Goal: Transaction & Acquisition: Purchase product/service

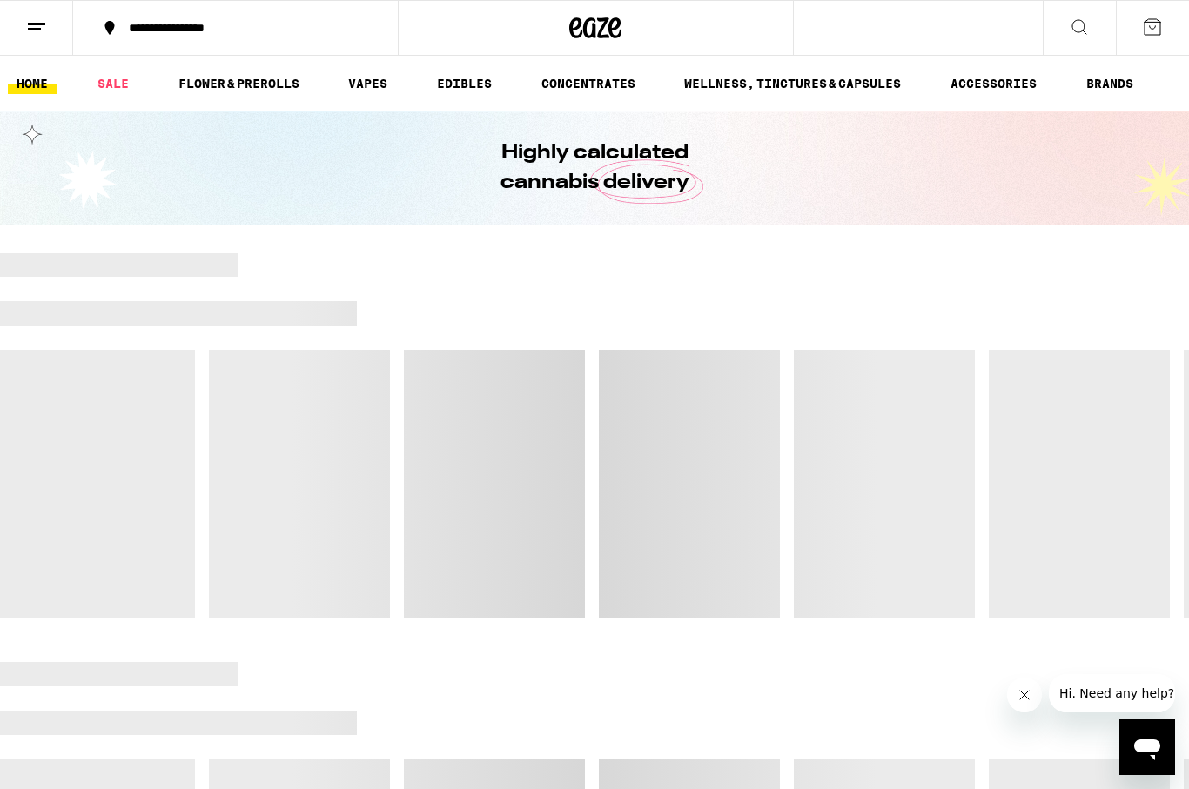
click at [1083, 151] on div "Highly calculated cannabis delivery" at bounding box center [594, 167] width 1189 height 113
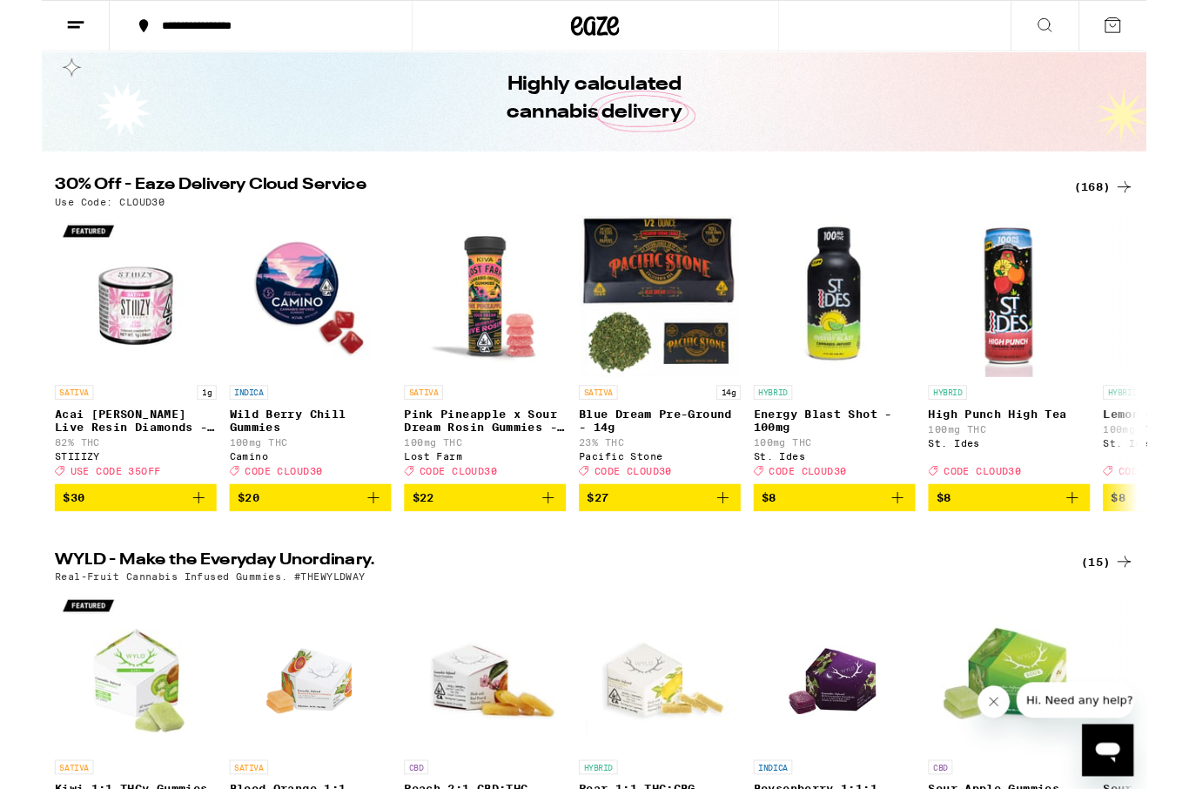
scroll to position [64, 0]
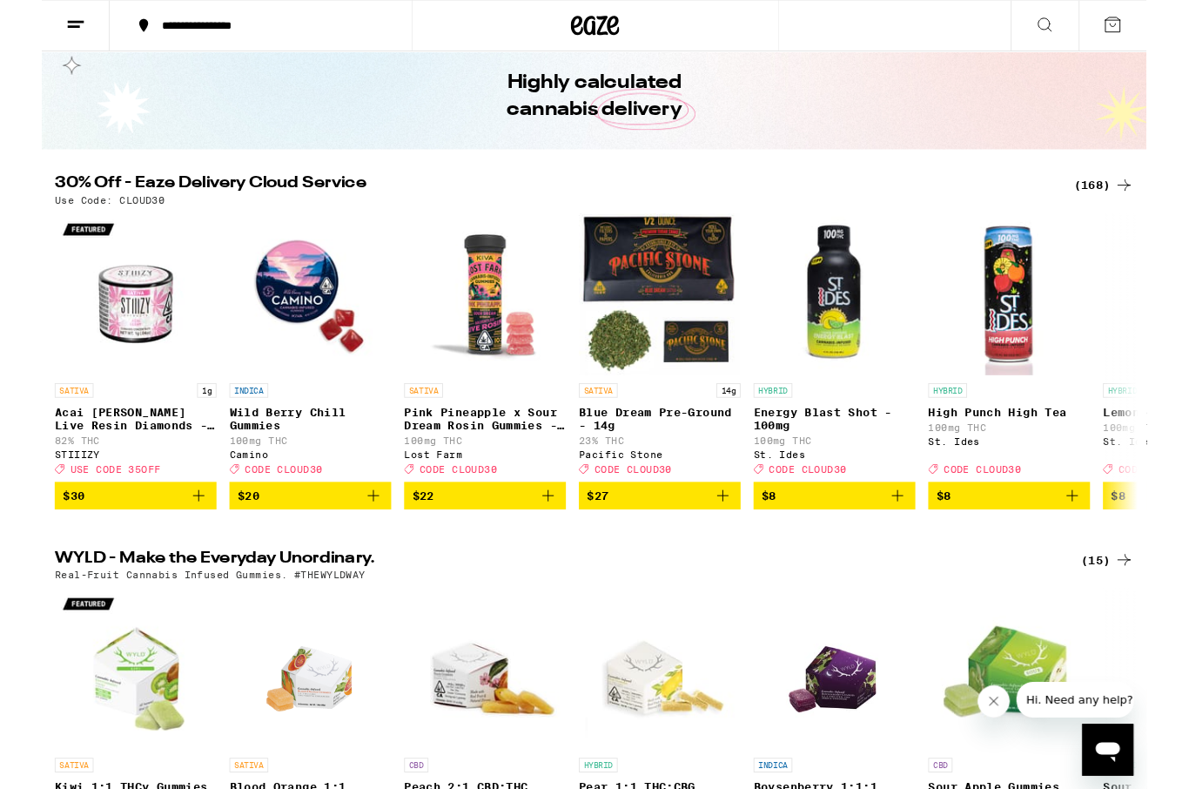
click at [1127, 201] on div "(168)" at bounding box center [1143, 199] width 64 height 21
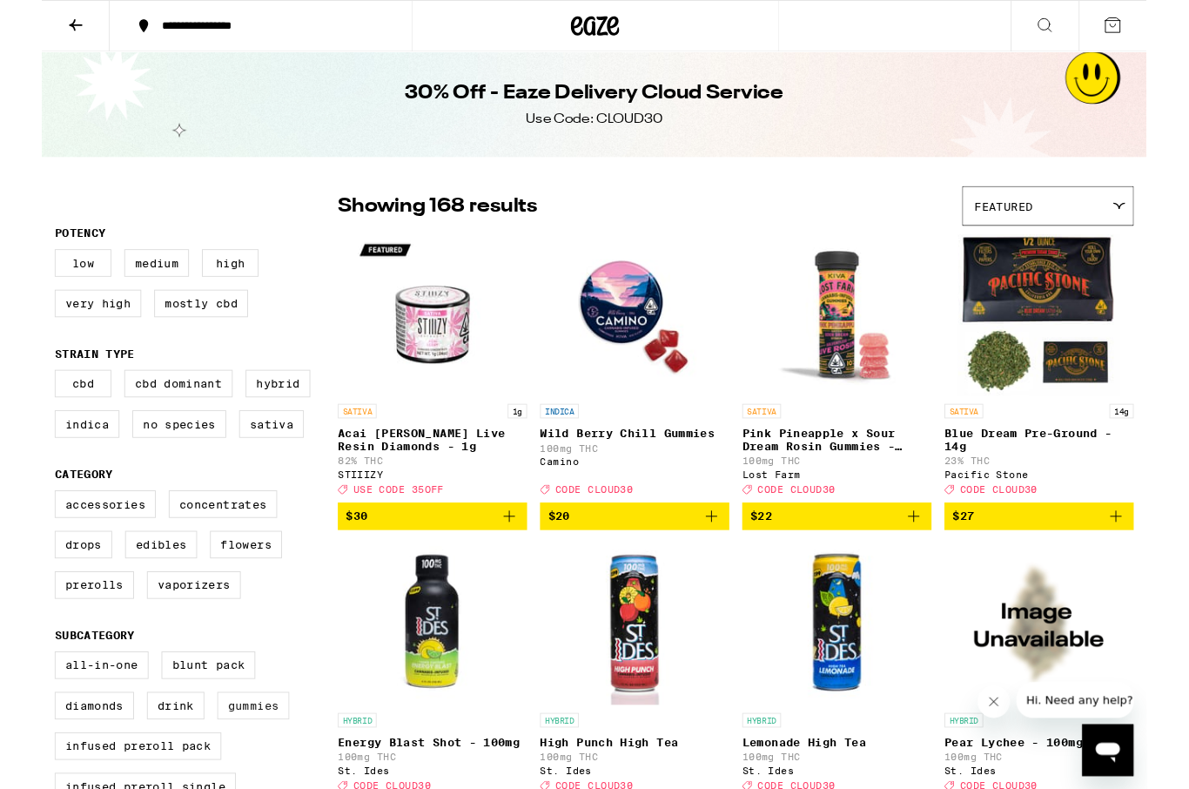
click at [211, 774] on label "Gummies" at bounding box center [227, 759] width 77 height 30
click at [18, 704] on input "Gummies" at bounding box center [17, 703] width 1 height 1
checkbox input "true"
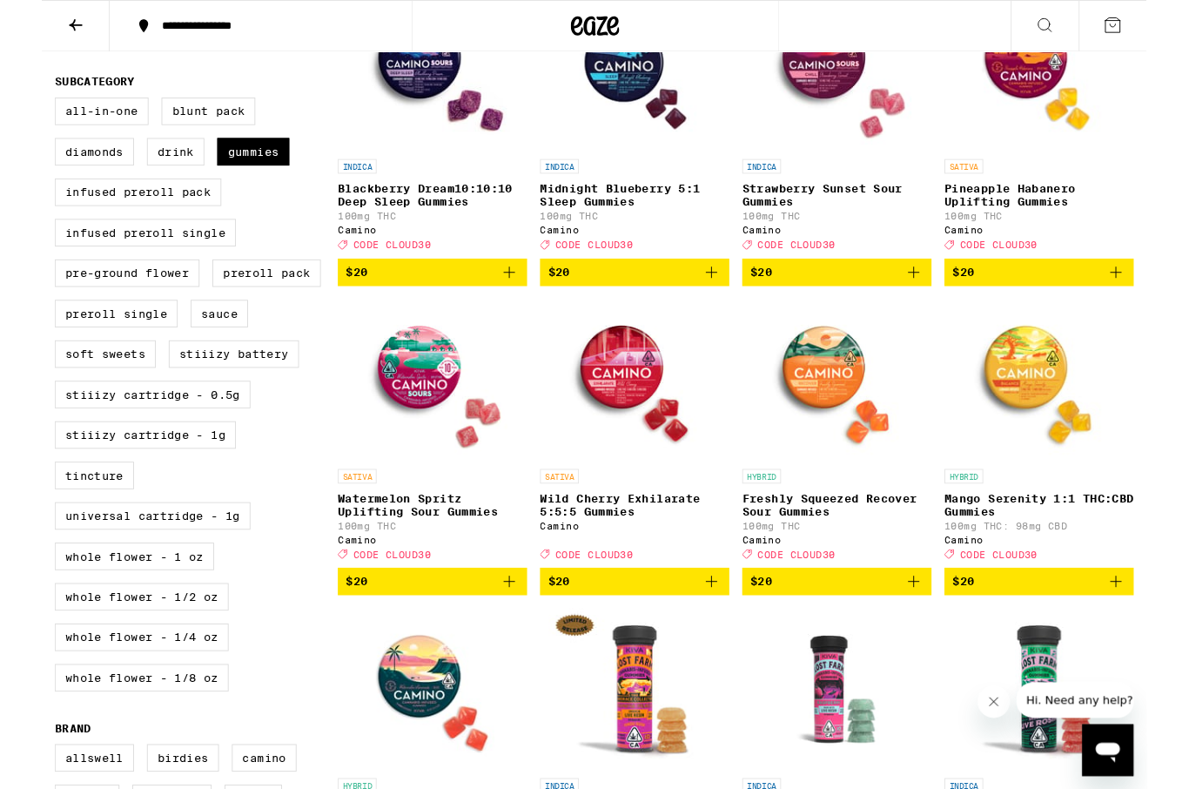
scroll to position [609, 0]
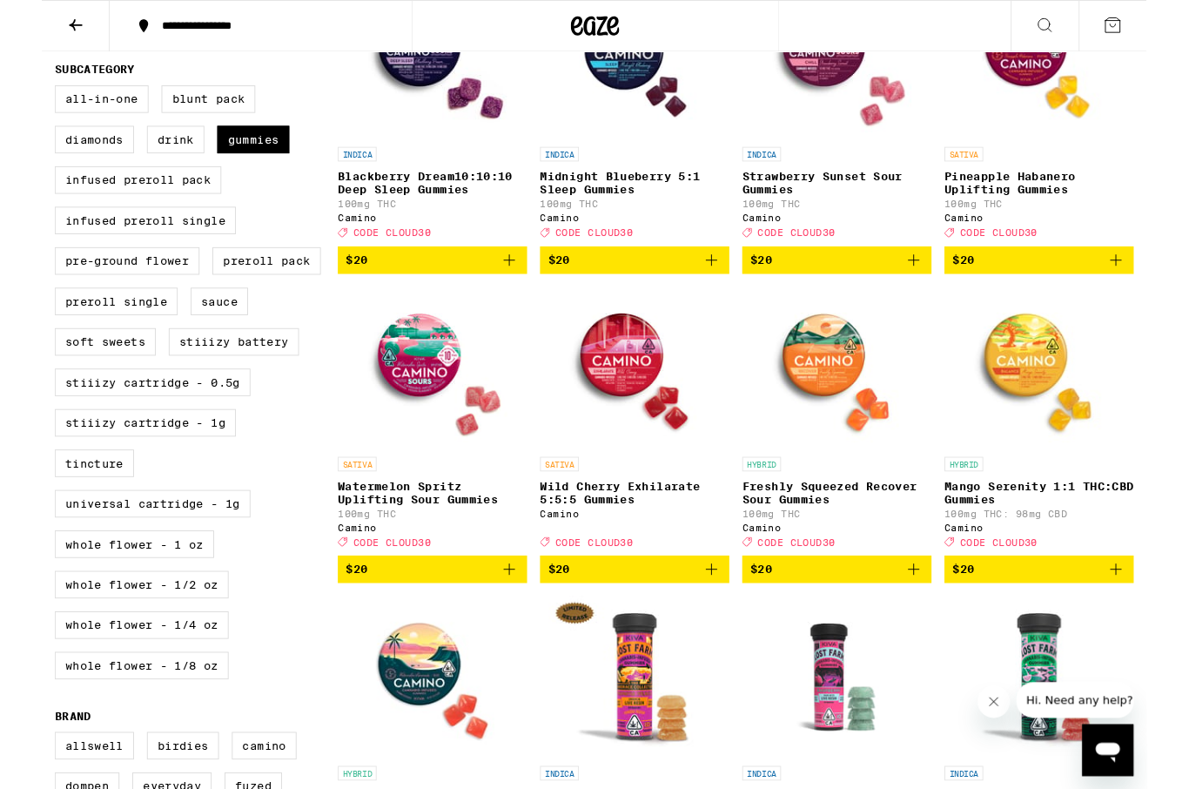
click at [630, 481] on img "Open page for Wild Cherry Exhilarate 5:5:5 Gummies from Camino" at bounding box center [638, 396] width 174 height 174
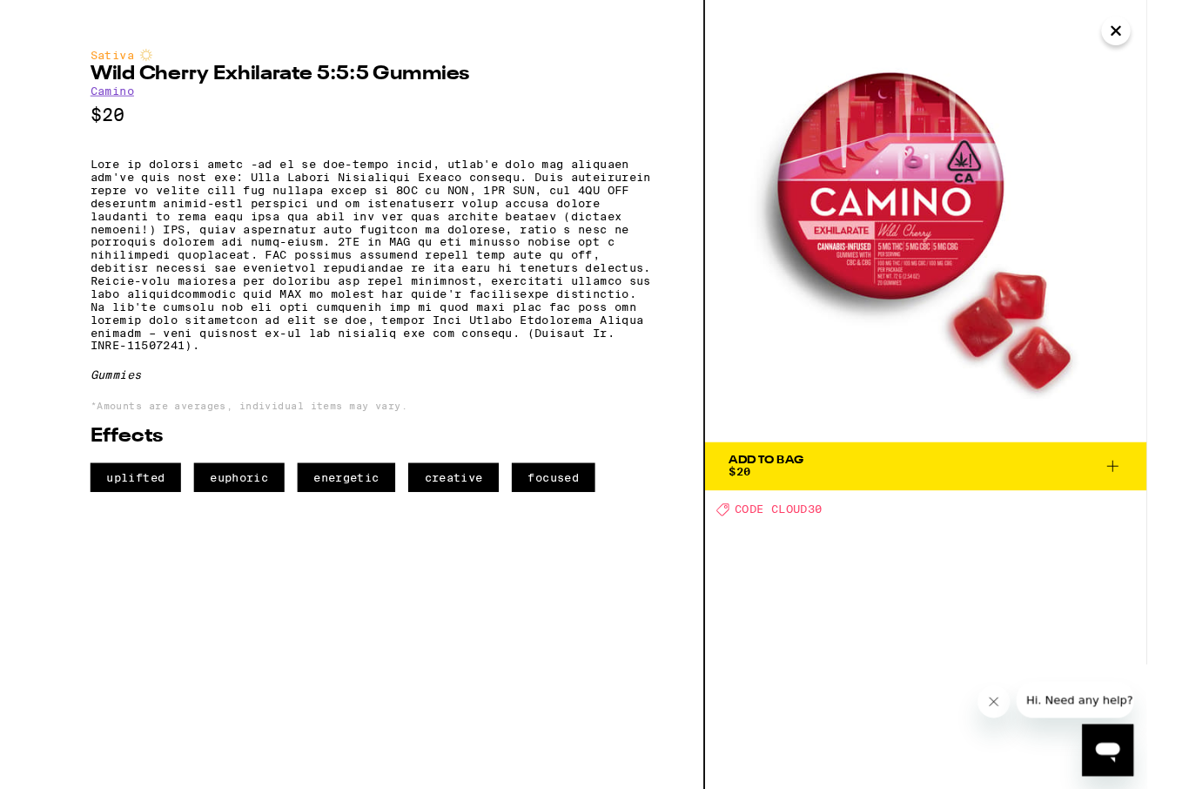
click at [465, 185] on p at bounding box center [356, 274] width 608 height 209
click at [163, 223] on p at bounding box center [356, 274] width 608 height 209
click at [305, 250] on p at bounding box center [356, 274] width 608 height 209
click at [599, 247] on p at bounding box center [356, 274] width 608 height 209
click at [970, 232] on img at bounding box center [951, 237] width 475 height 475
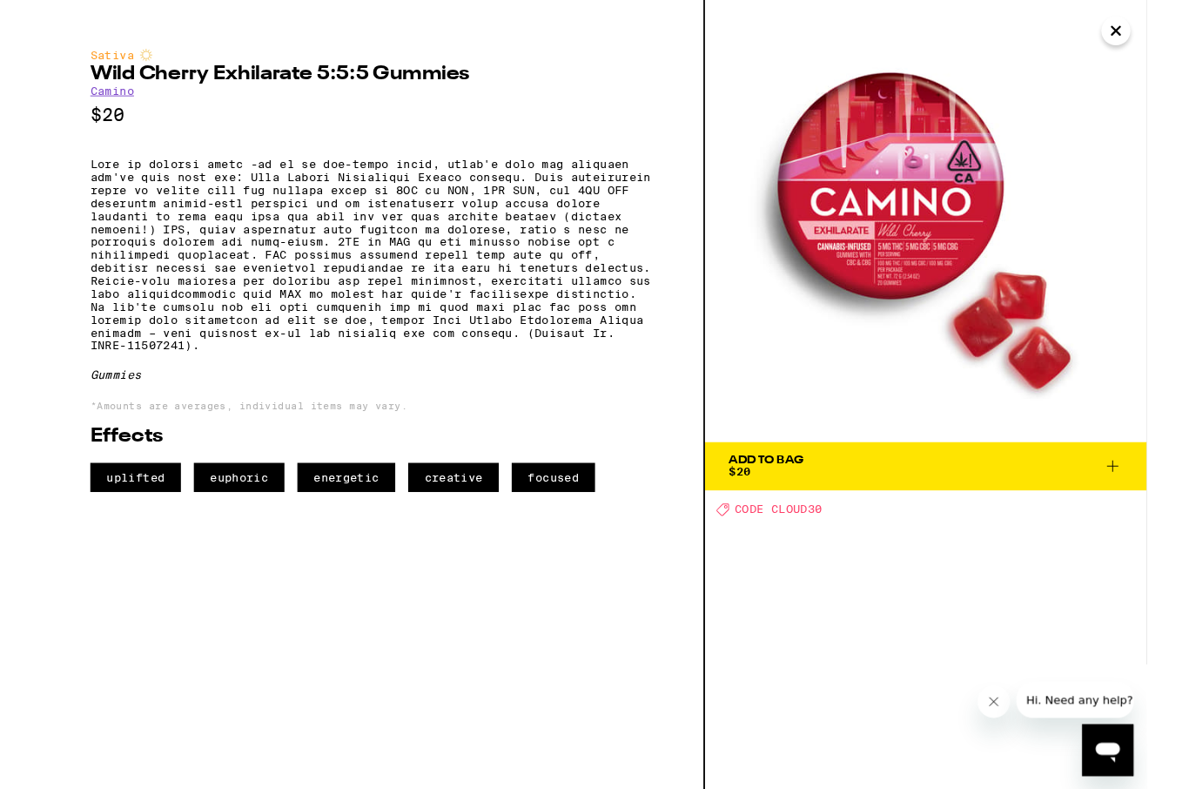
click at [924, 228] on img at bounding box center [951, 237] width 475 height 475
click at [898, 230] on img at bounding box center [951, 237] width 475 height 475
click at [939, 232] on img at bounding box center [951, 237] width 475 height 475
click at [908, 236] on img at bounding box center [951, 237] width 475 height 475
click at [914, 245] on img at bounding box center [951, 237] width 475 height 475
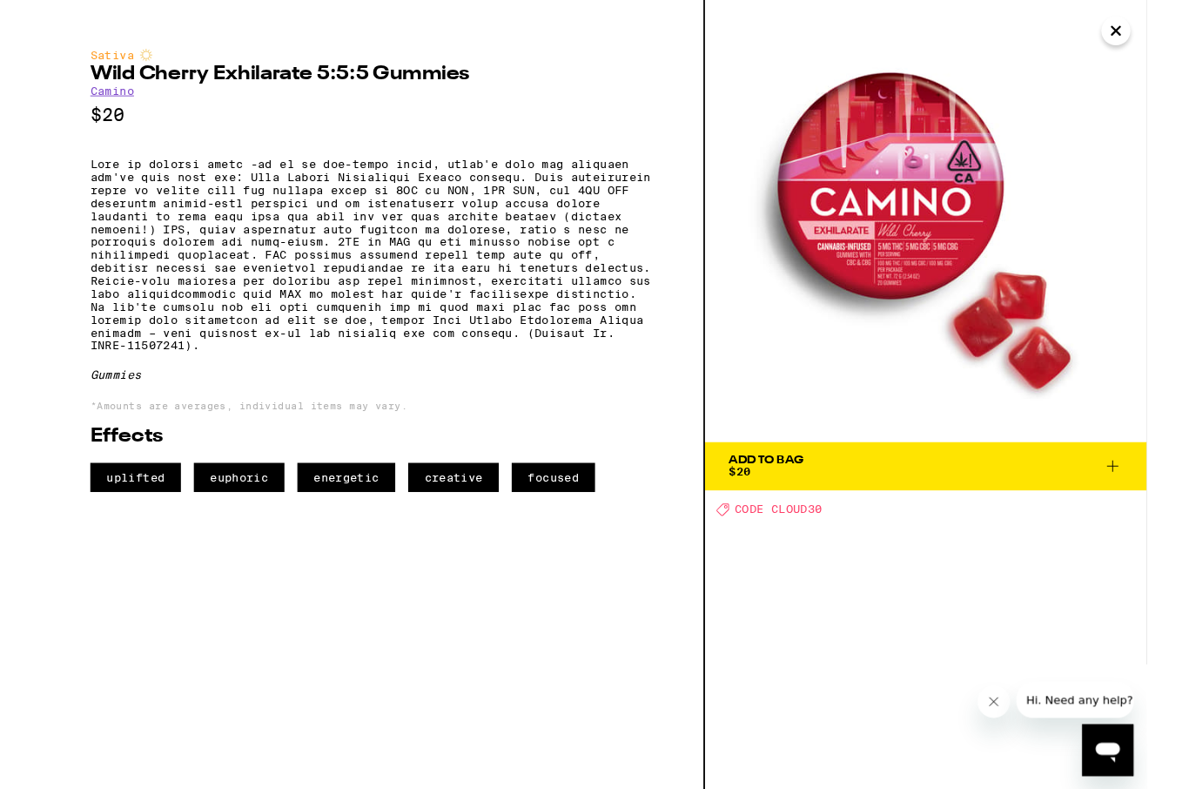
click at [938, 261] on img at bounding box center [951, 237] width 475 height 475
click at [931, 249] on img at bounding box center [951, 237] width 475 height 475
click at [930, 246] on img at bounding box center [951, 237] width 475 height 475
click at [938, 259] on img at bounding box center [951, 237] width 475 height 475
click at [937, 258] on img at bounding box center [951, 237] width 475 height 475
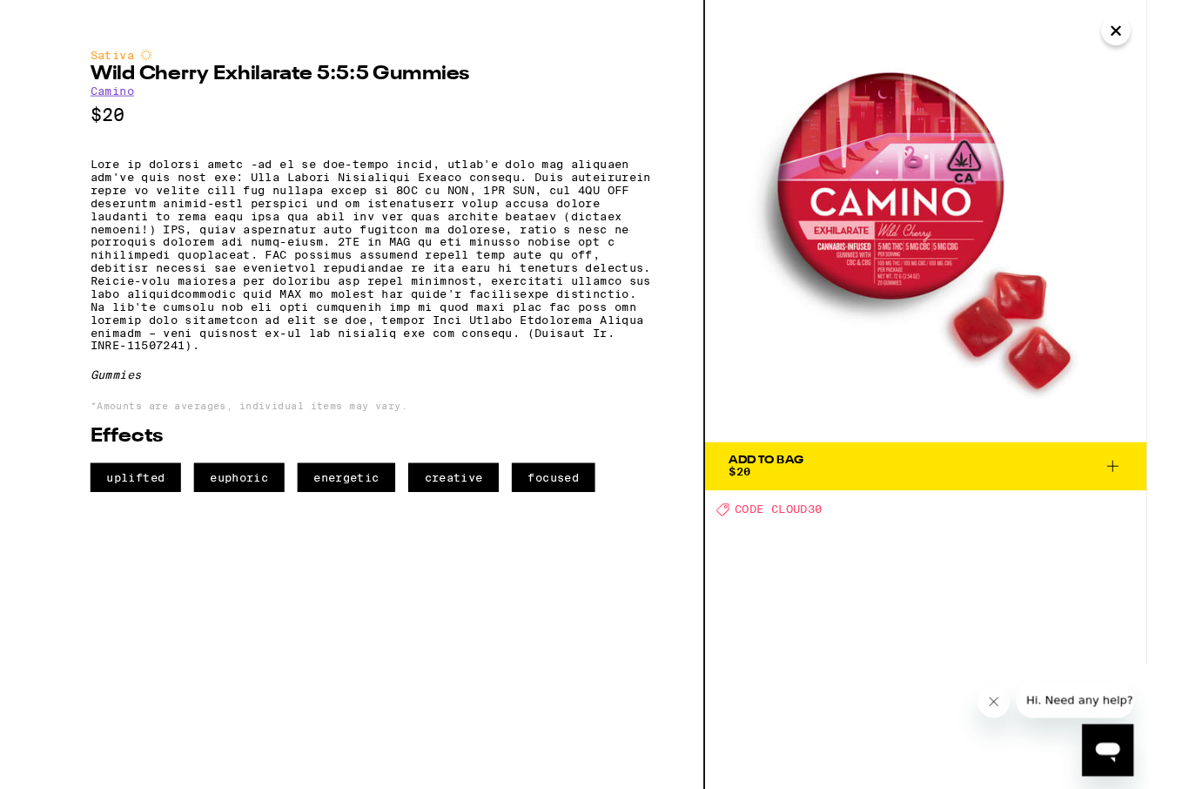
click at [959, 253] on img at bounding box center [951, 237] width 475 height 475
click at [946, 259] on img at bounding box center [951, 237] width 475 height 475
click at [212, 200] on p at bounding box center [356, 274] width 608 height 209
click at [227, 252] on p at bounding box center [356, 274] width 608 height 209
click at [286, 252] on p at bounding box center [356, 274] width 608 height 209
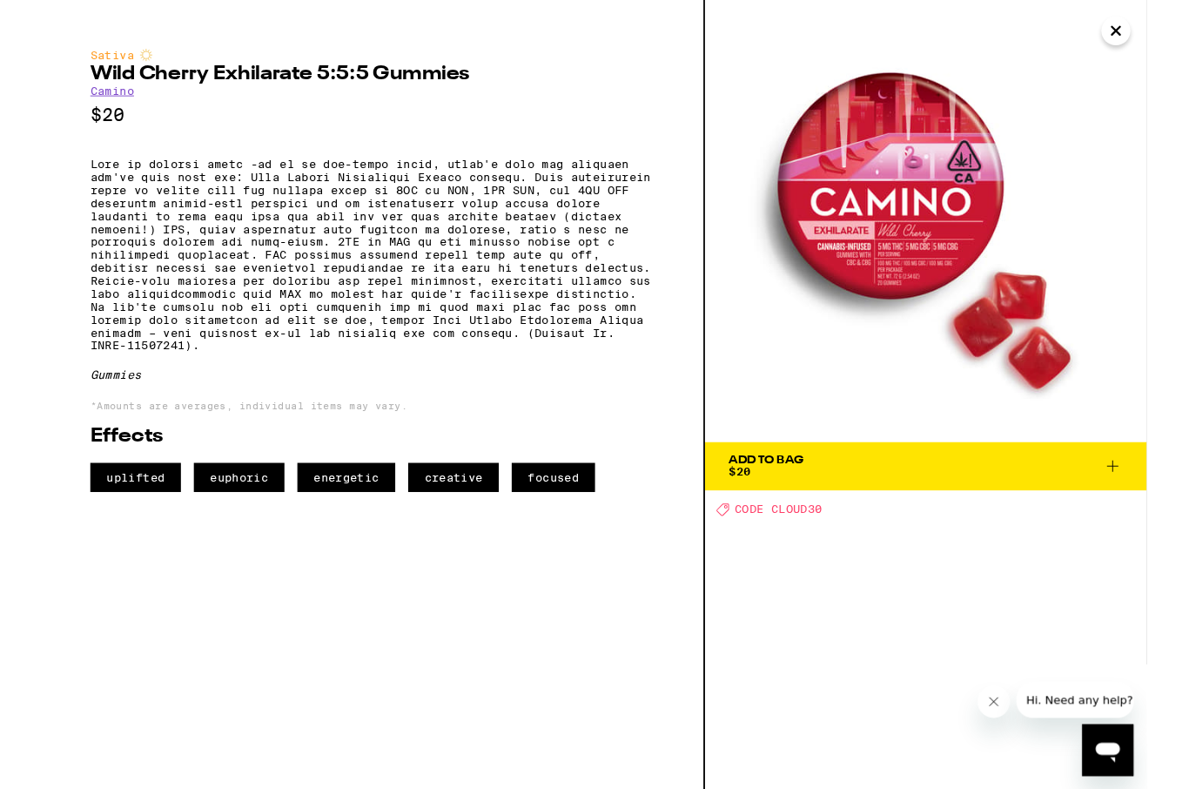
click at [526, 273] on p at bounding box center [356, 274] width 608 height 209
click at [105, 294] on p at bounding box center [356, 274] width 608 height 209
click at [121, 273] on p at bounding box center [356, 274] width 608 height 209
click at [146, 287] on p at bounding box center [356, 274] width 608 height 209
click at [433, 276] on p at bounding box center [356, 274] width 608 height 209
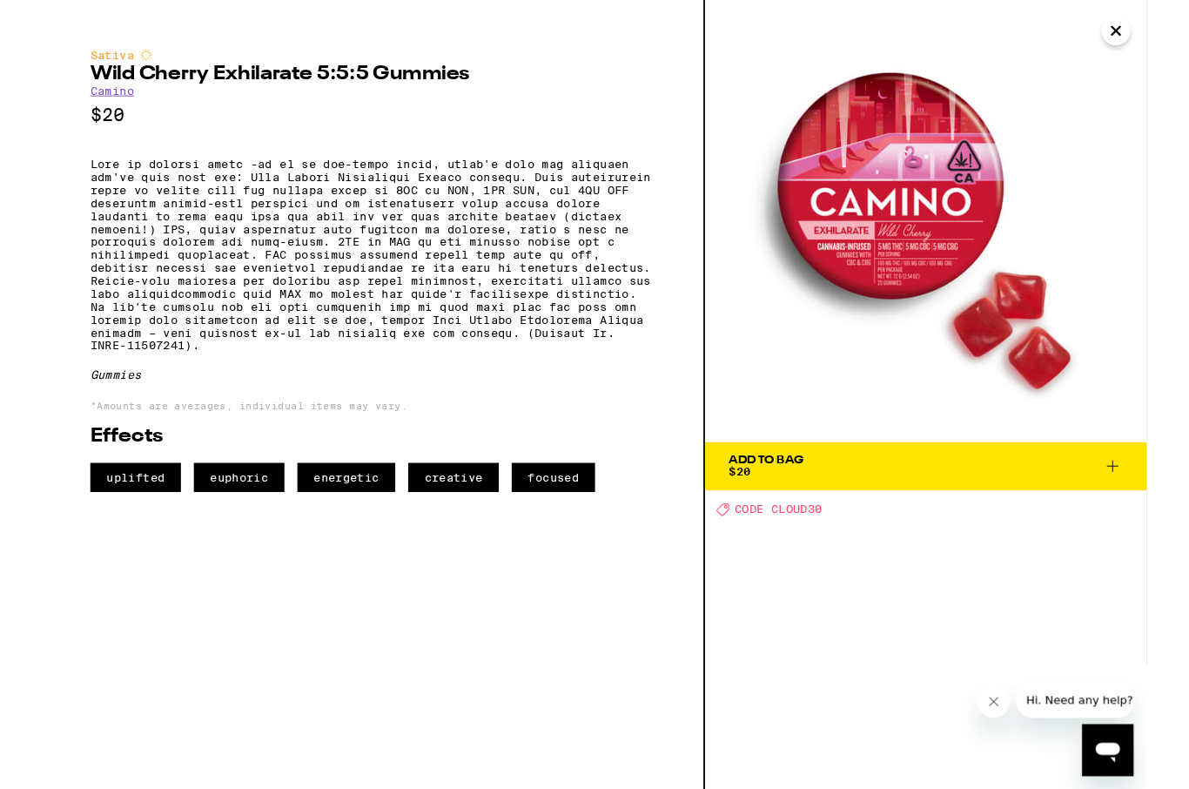
click at [467, 287] on p at bounding box center [356, 274] width 608 height 209
click at [371, 265] on p at bounding box center [356, 274] width 608 height 209
click at [369, 255] on p at bounding box center [356, 274] width 608 height 209
click at [183, 272] on p at bounding box center [356, 274] width 608 height 209
click at [290, 266] on p at bounding box center [356, 274] width 608 height 209
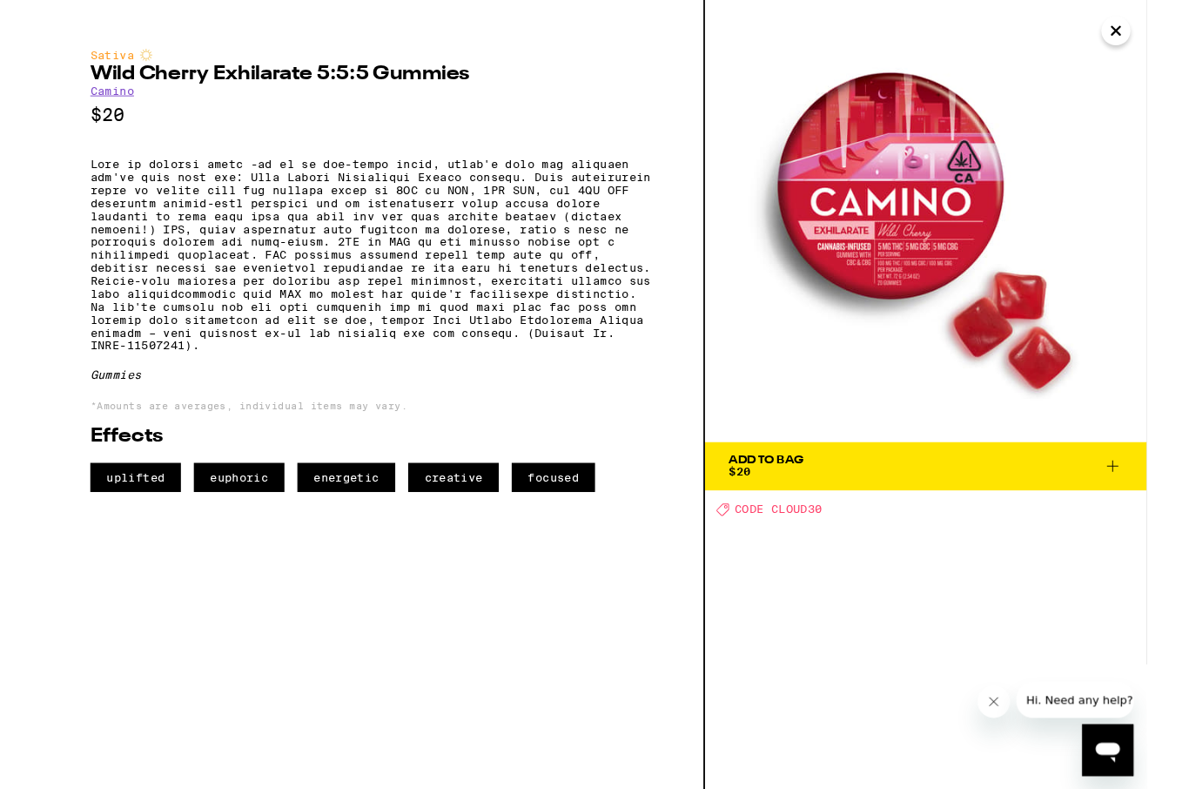
click at [357, 253] on p at bounding box center [356, 274] width 608 height 209
click at [337, 275] on p at bounding box center [356, 274] width 608 height 209
click at [176, 306] on p at bounding box center [356, 274] width 608 height 209
click at [340, 293] on p at bounding box center [356, 274] width 608 height 209
click at [306, 287] on p at bounding box center [356, 274] width 608 height 209
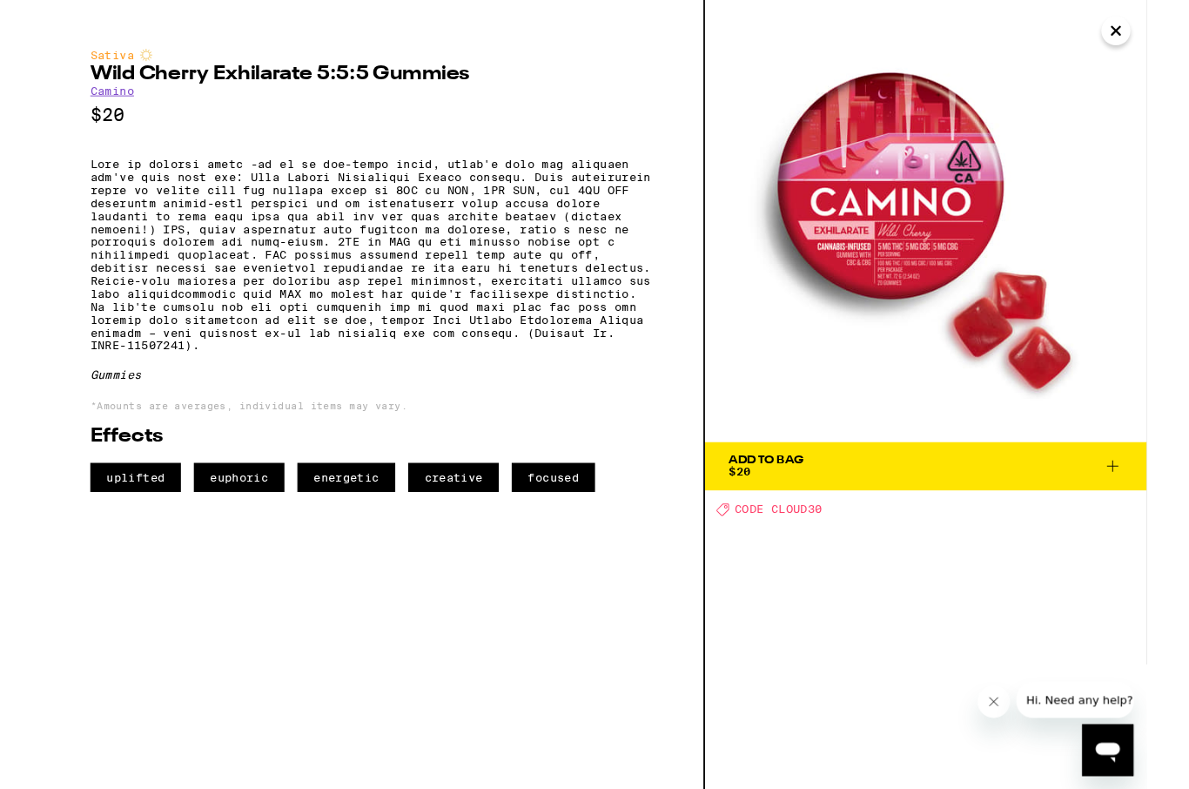
click at [463, 339] on p at bounding box center [356, 274] width 608 height 209
click at [412, 333] on p at bounding box center [356, 274] width 608 height 209
click at [162, 345] on p at bounding box center [356, 274] width 608 height 209
click at [142, 342] on p at bounding box center [356, 274] width 608 height 209
click at [163, 327] on p at bounding box center [356, 274] width 608 height 209
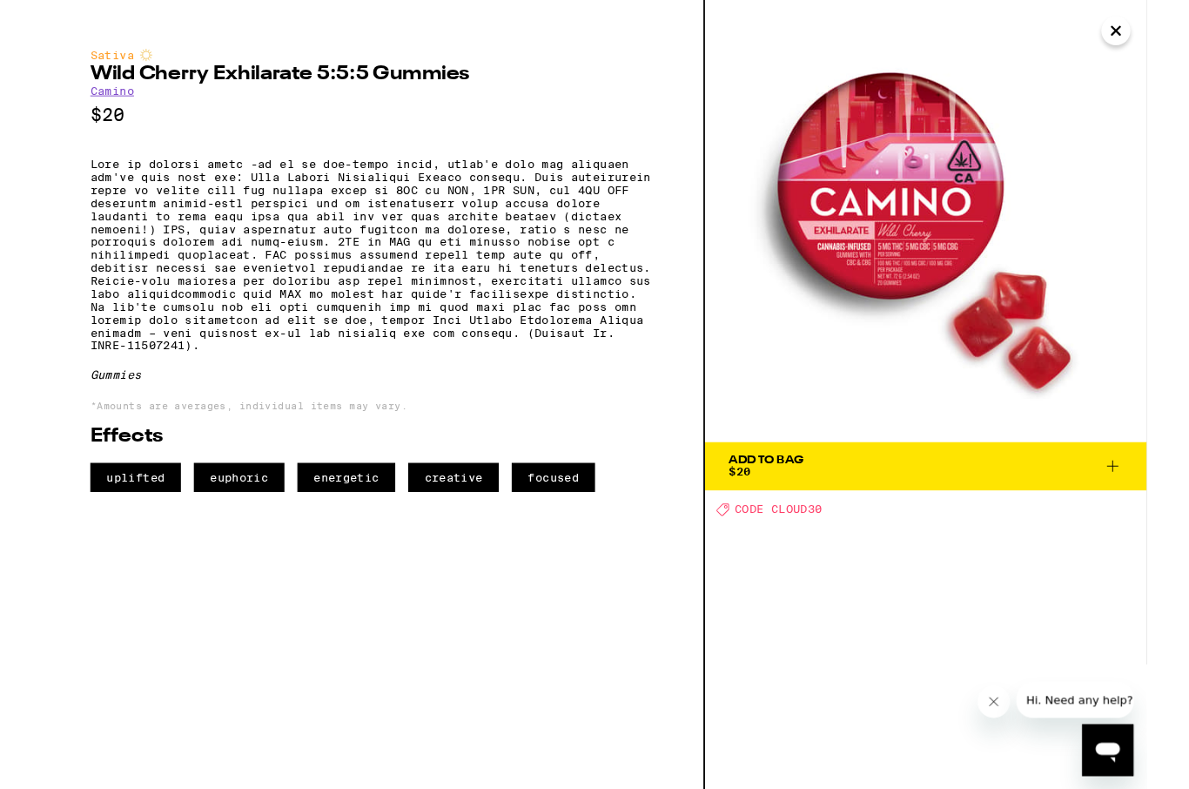
scroll to position [669, 0]
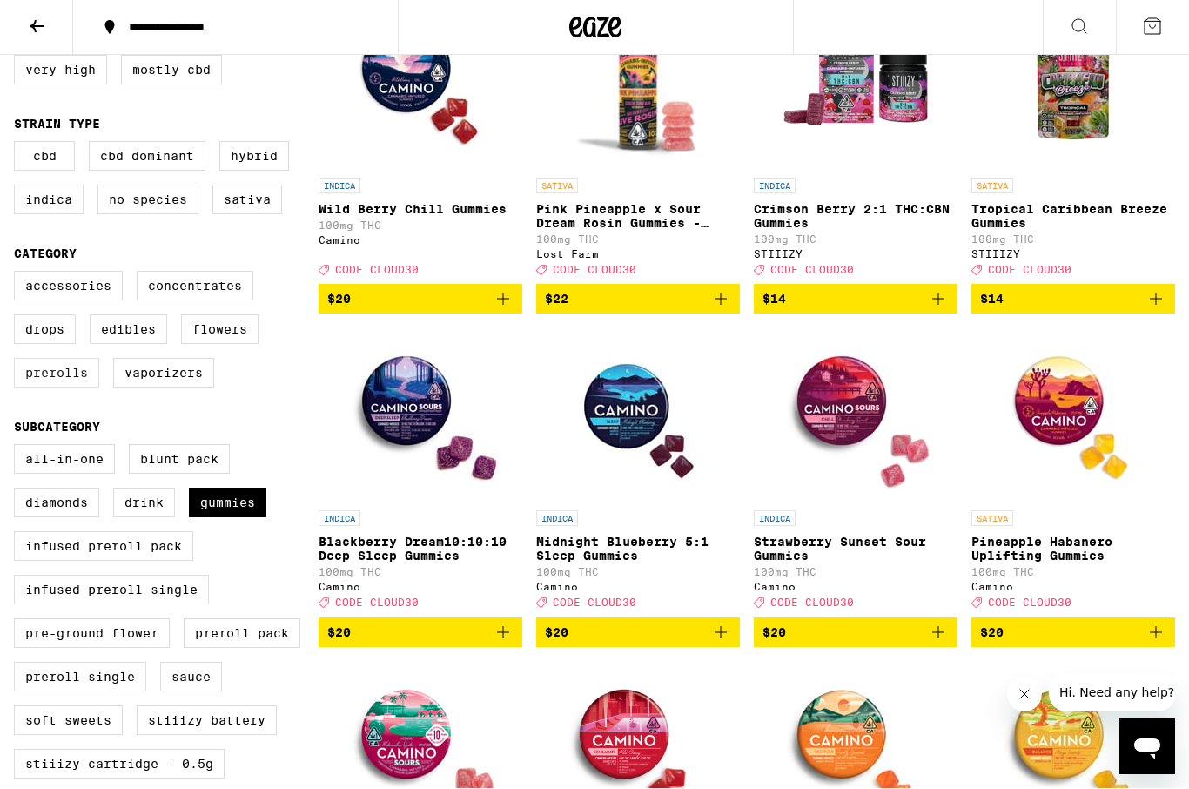
scroll to position [257, 0]
click at [85, 387] on label "Prerolls" at bounding box center [56, 373] width 85 height 30
click at [18, 274] on input "Prerolls" at bounding box center [17, 273] width 1 height 1
checkbox input "true"
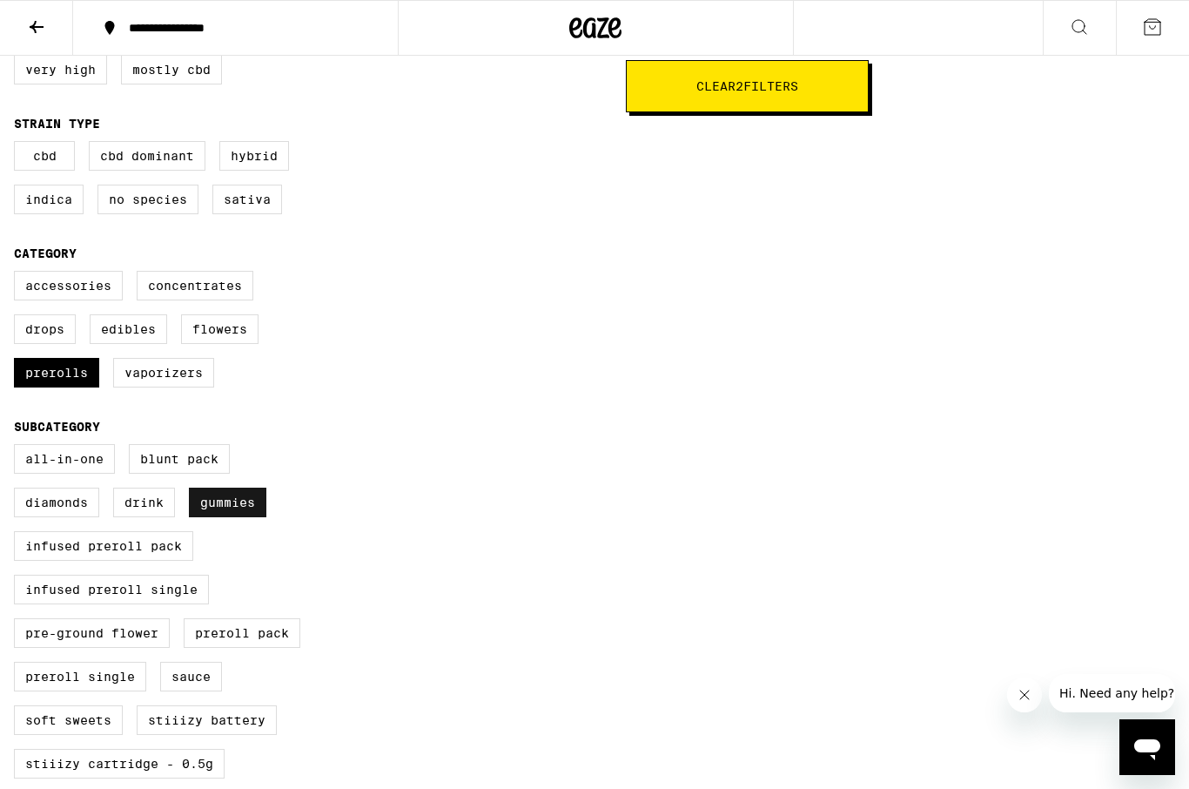
click at [216, 517] on label "Gummies" at bounding box center [227, 503] width 77 height 30
click at [18, 447] on input "Gummies" at bounding box center [17, 447] width 1 height 1
checkbox input "false"
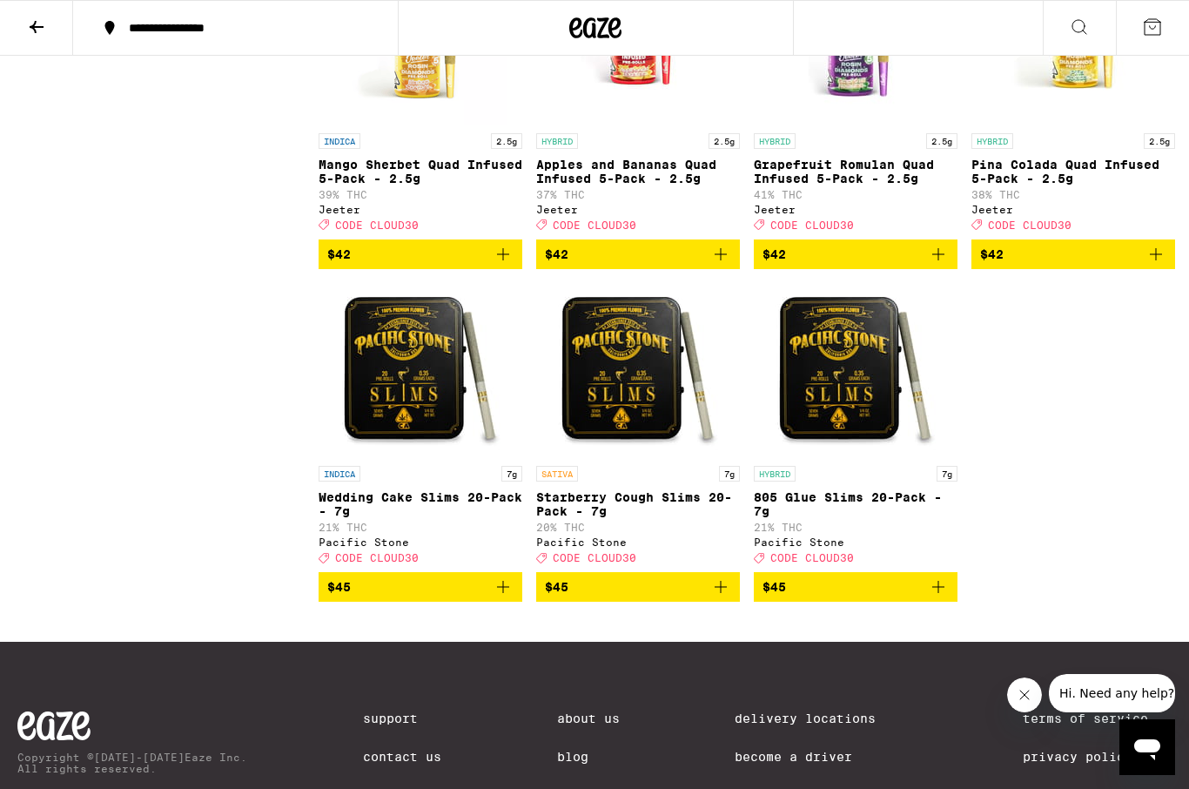
scroll to position [3612, 0]
